Goal: Task Accomplishment & Management: Use online tool/utility

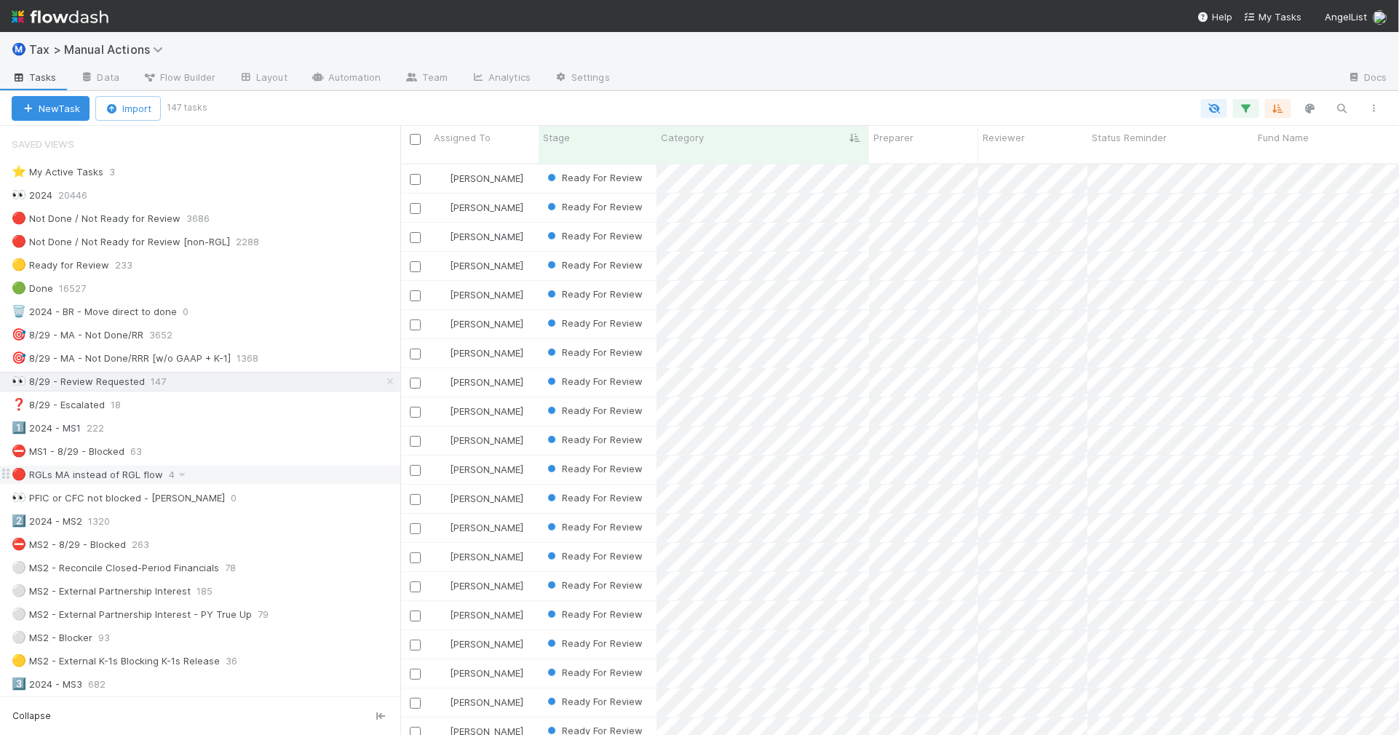
scroll to position [570, 985]
click at [245, 459] on div "⛔ MS1 - 8/29 - Blocked 63" at bounding box center [206, 452] width 389 height 18
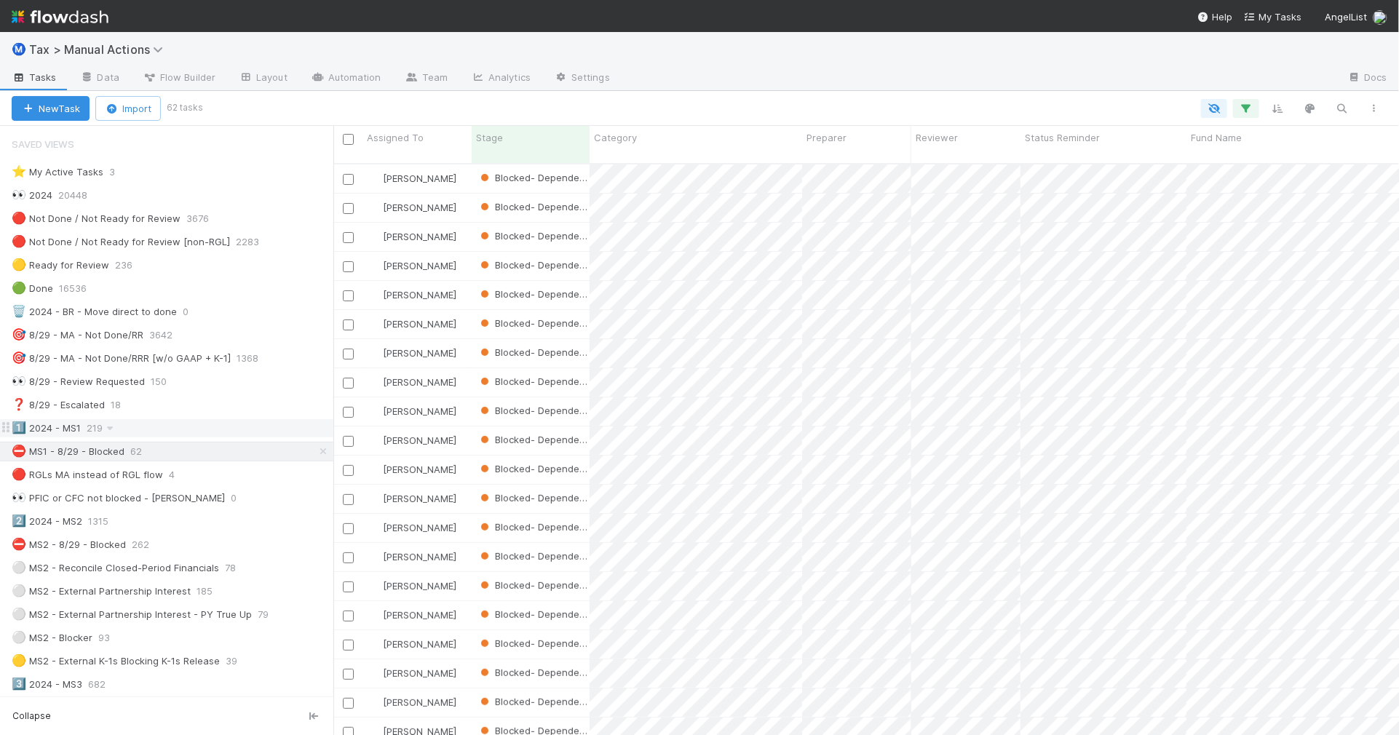
scroll to position [570, 1052]
drag, startPoint x: 403, startPoint y: 423, endPoint x: 333, endPoint y: 424, distance: 69.2
click at [333, 424] on div at bounding box center [333, 430] width 1 height 609
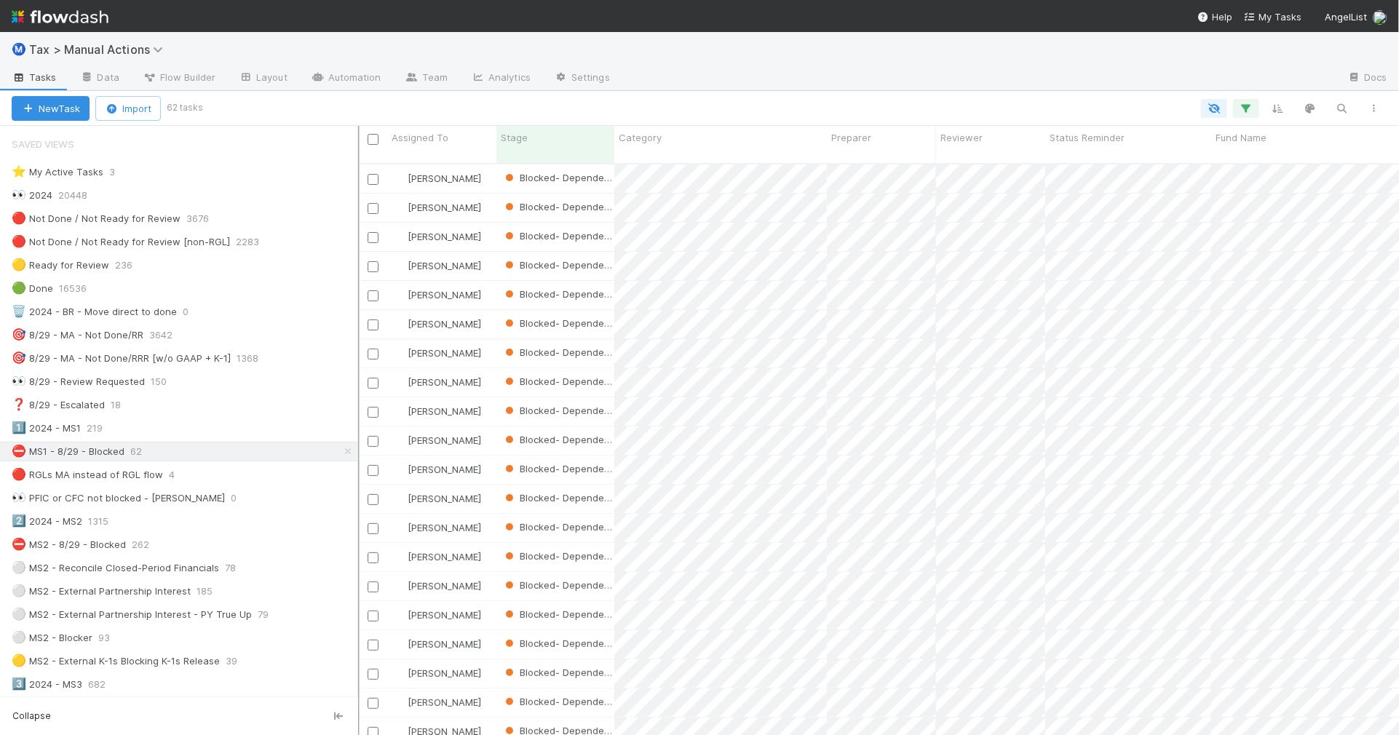
scroll to position [15, 15]
drag, startPoint x: 336, startPoint y: 346, endPoint x: 358, endPoint y: 350, distance: 22.9
click at [358, 350] on div at bounding box center [358, 430] width 1 height 609
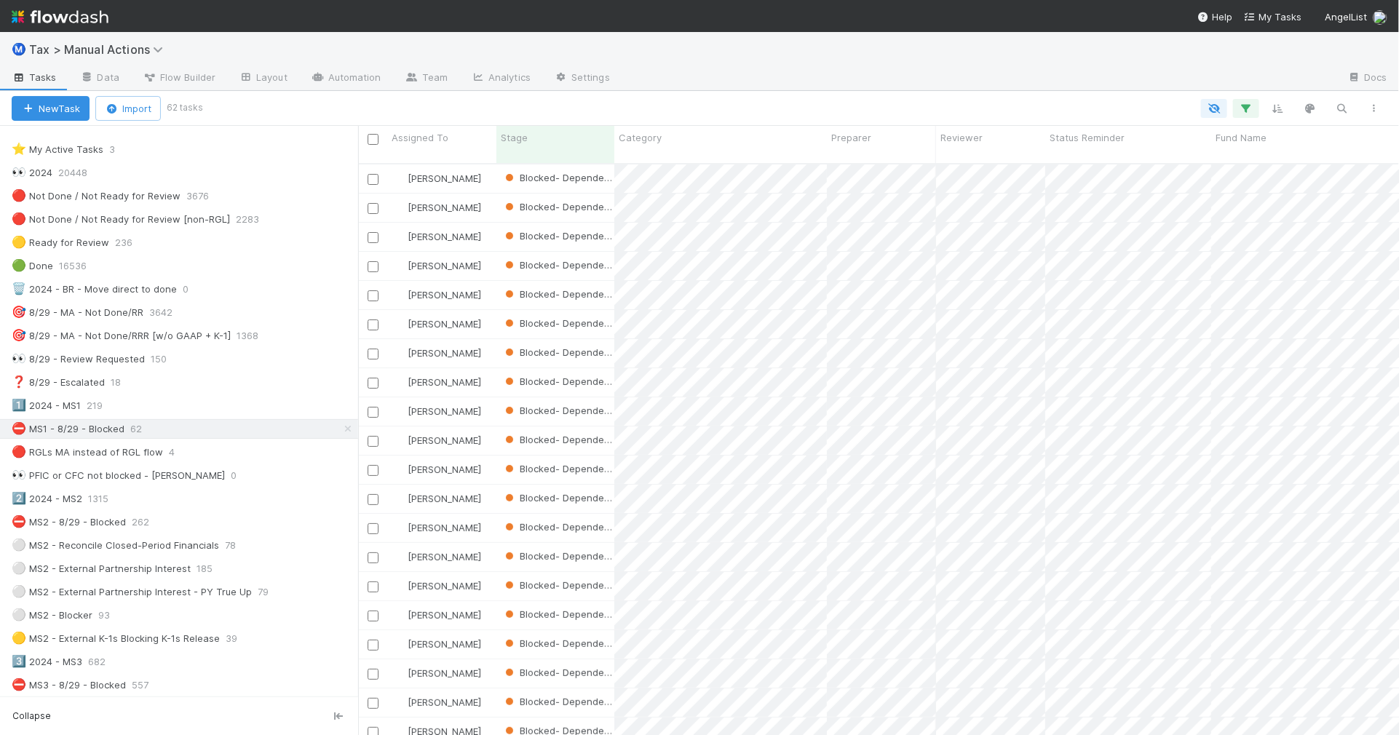
scroll to position [0, 0]
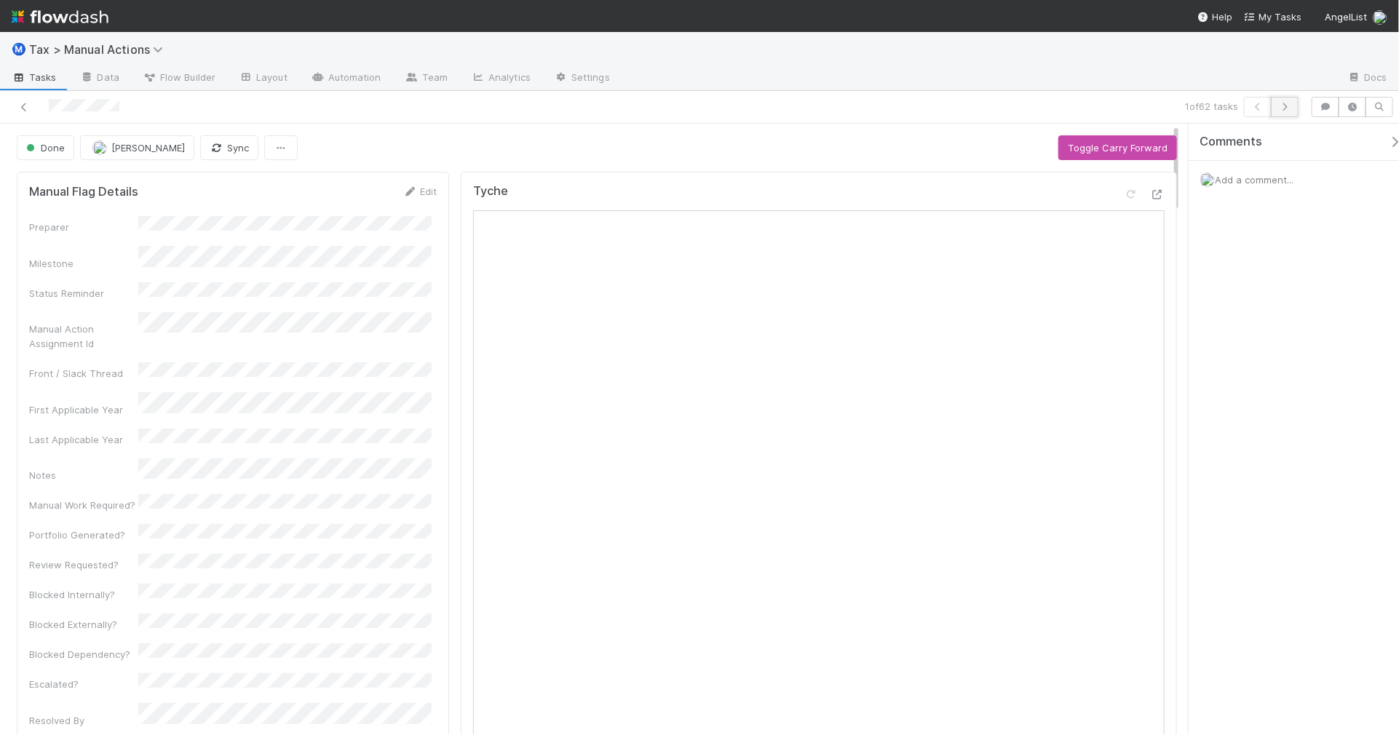
click at [1288, 111] on icon "button" at bounding box center [1284, 107] width 15 height 9
click at [1286, 109] on icon "button" at bounding box center [1284, 107] width 15 height 9
click at [1286, 106] on icon "button" at bounding box center [1284, 107] width 15 height 9
click at [1287, 109] on icon "button" at bounding box center [1284, 107] width 15 height 9
click at [1279, 114] on button "button" at bounding box center [1285, 107] width 28 height 20
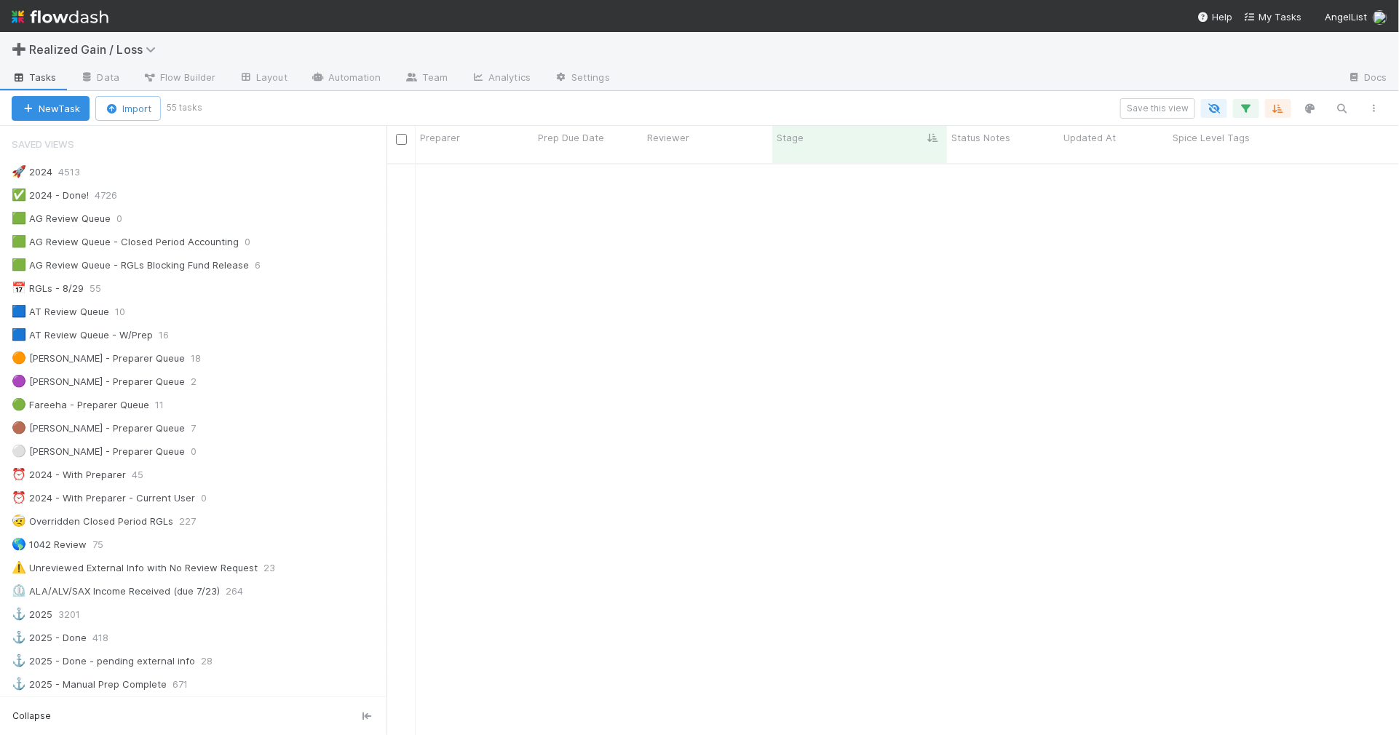
scroll to position [570, 999]
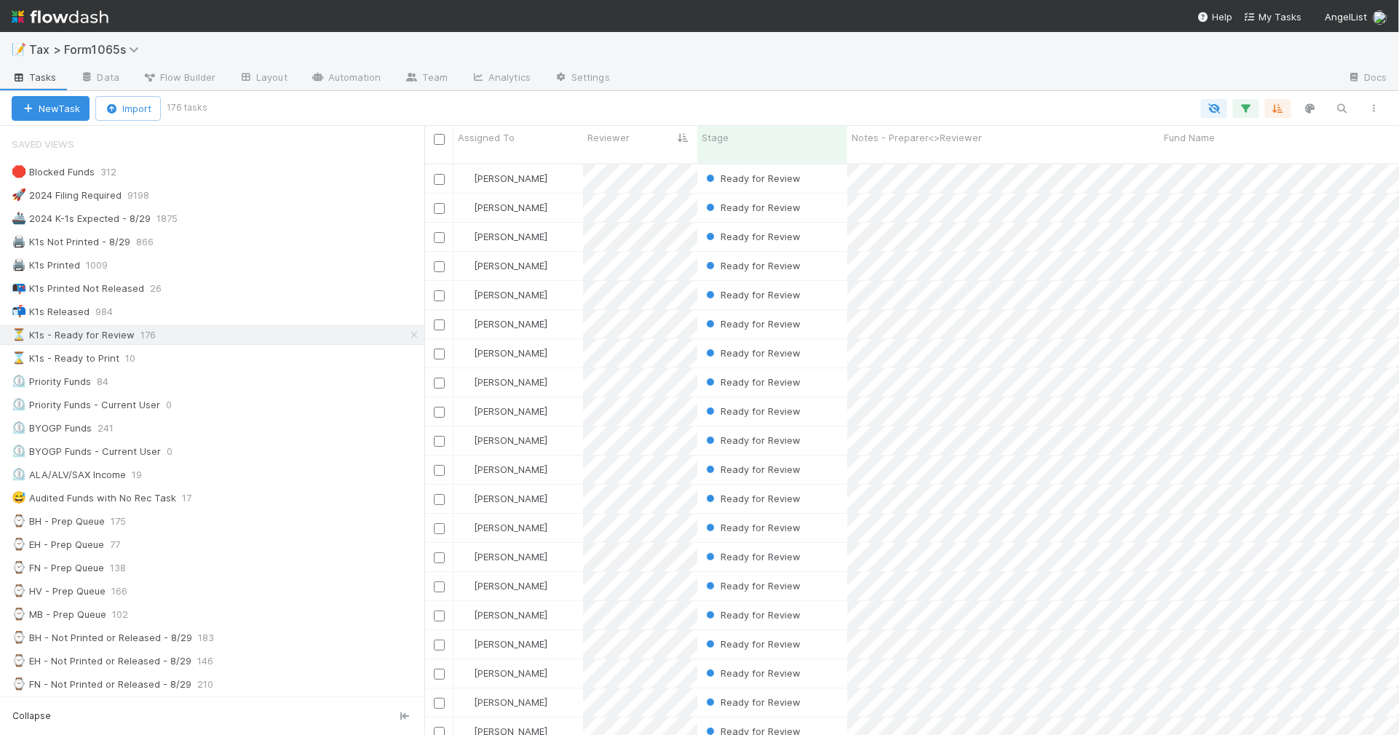
scroll to position [570, 961]
drag, startPoint x: 438, startPoint y: 422, endPoint x: 424, endPoint y: 422, distance: 13.8
click at [424, 422] on div at bounding box center [424, 430] width 1 height 609
